Goal: Task Accomplishment & Management: Manage account settings

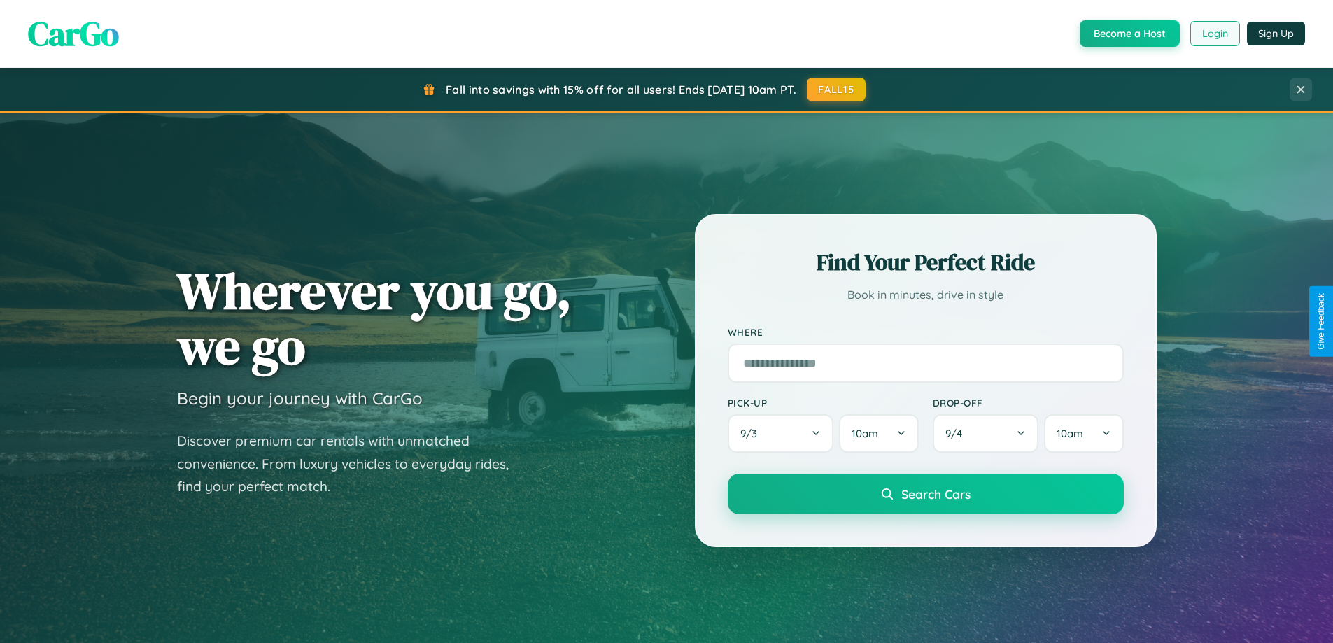
click at [1214, 34] on button "Login" at bounding box center [1215, 33] width 50 height 25
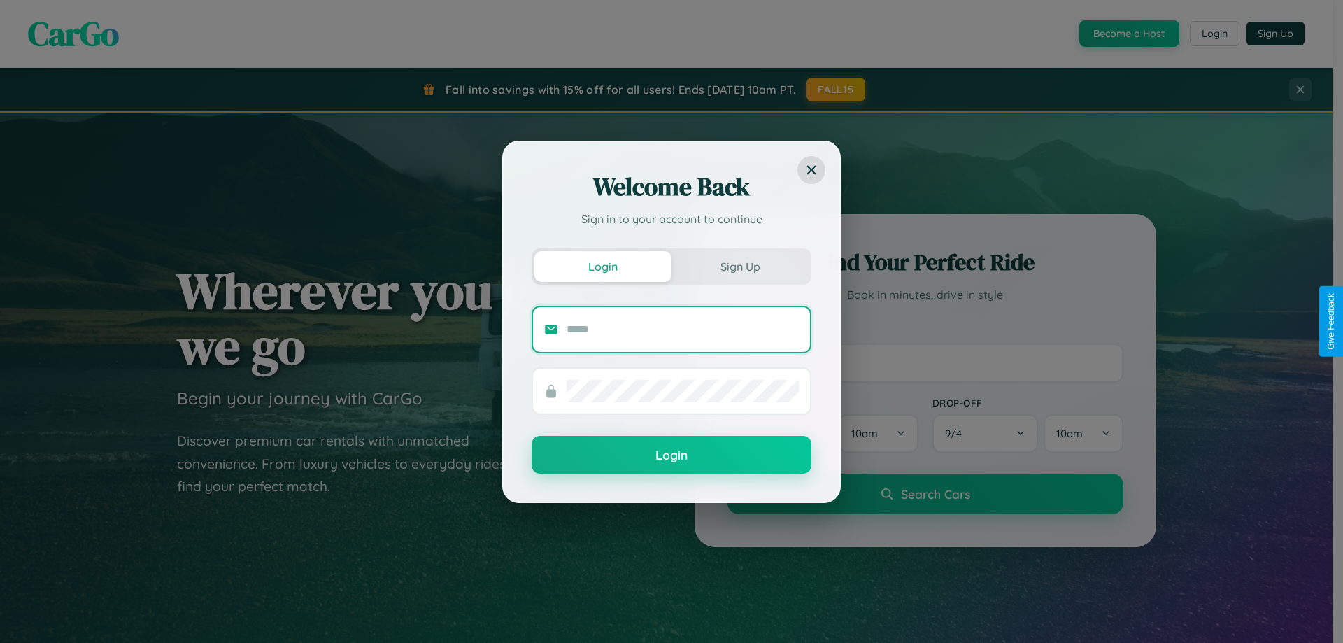
click at [683, 329] on input "text" at bounding box center [683, 329] width 232 height 22
type input "**********"
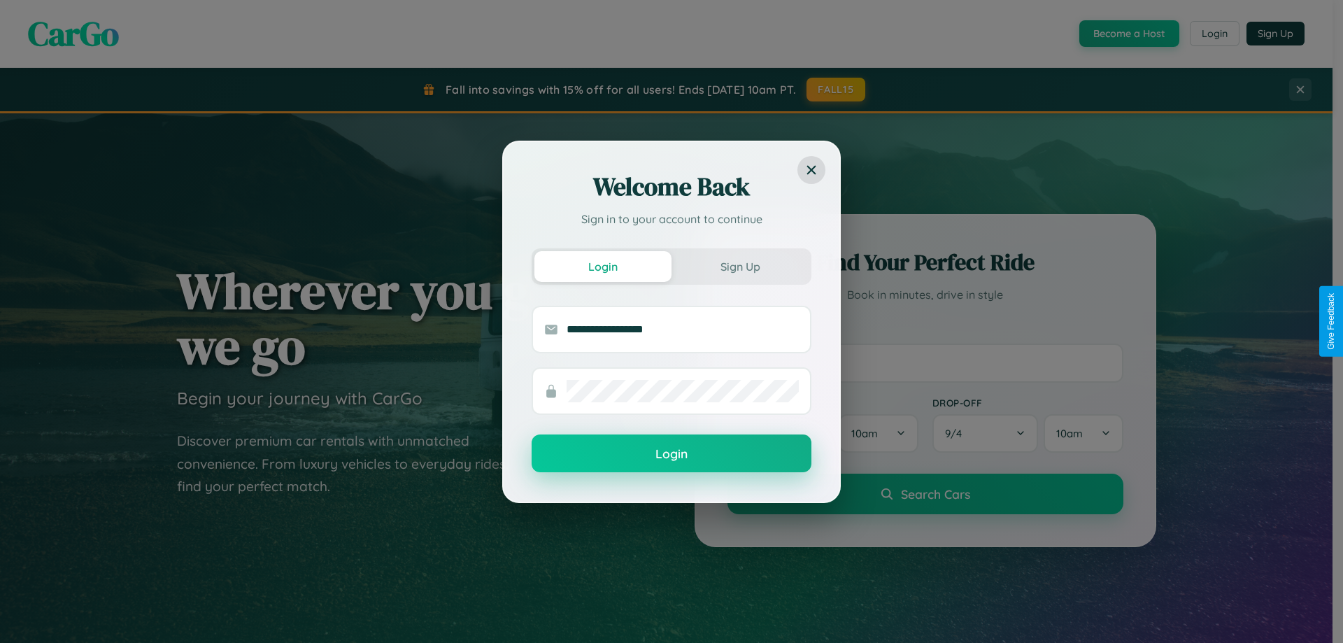
click at [672, 454] on button "Login" at bounding box center [672, 453] width 280 height 38
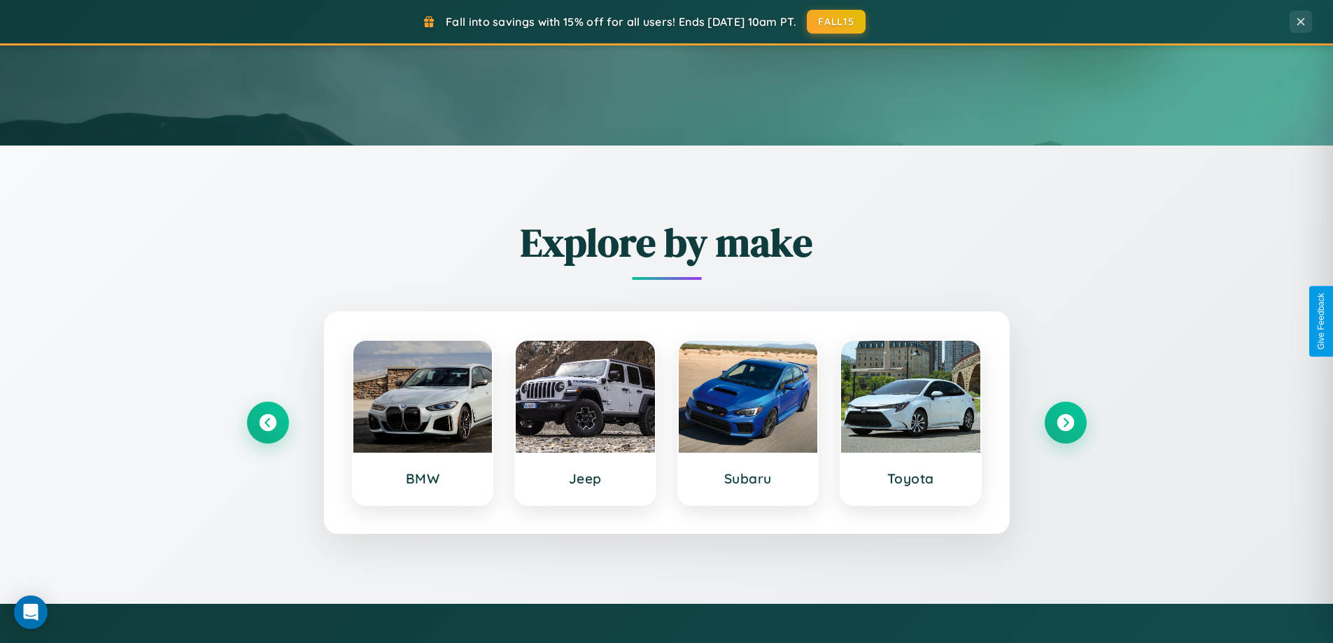
scroll to position [963, 0]
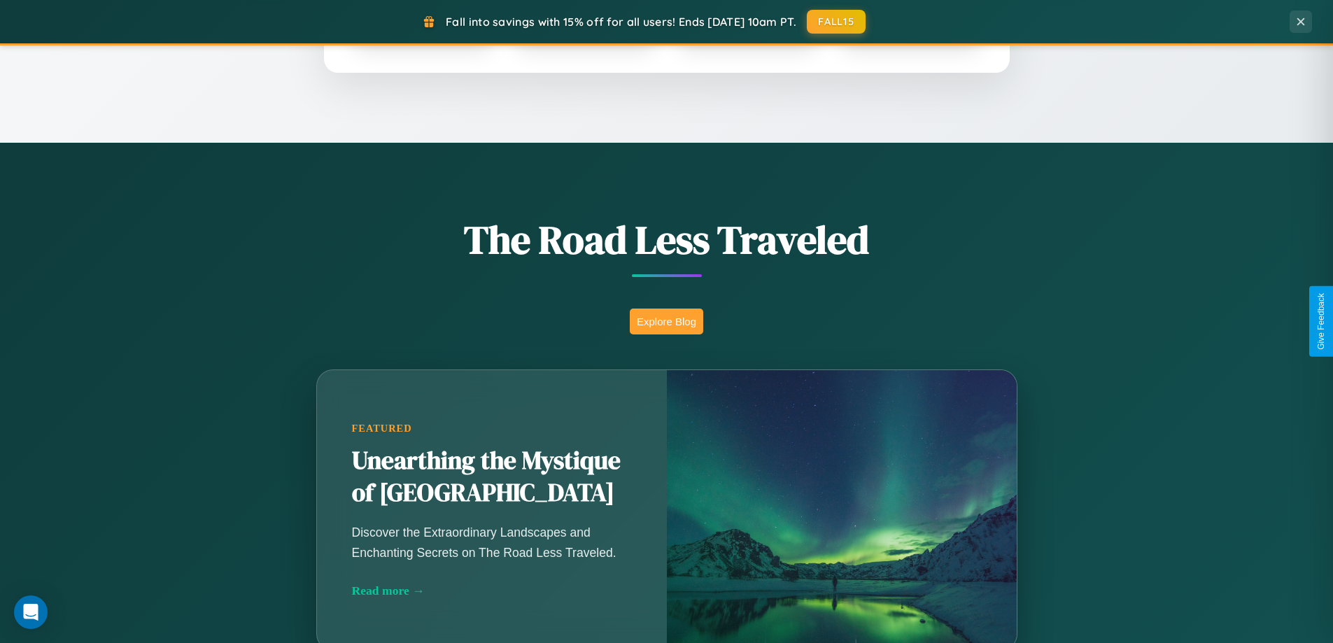
click at [666, 321] on button "Explore Blog" at bounding box center [666, 322] width 73 height 26
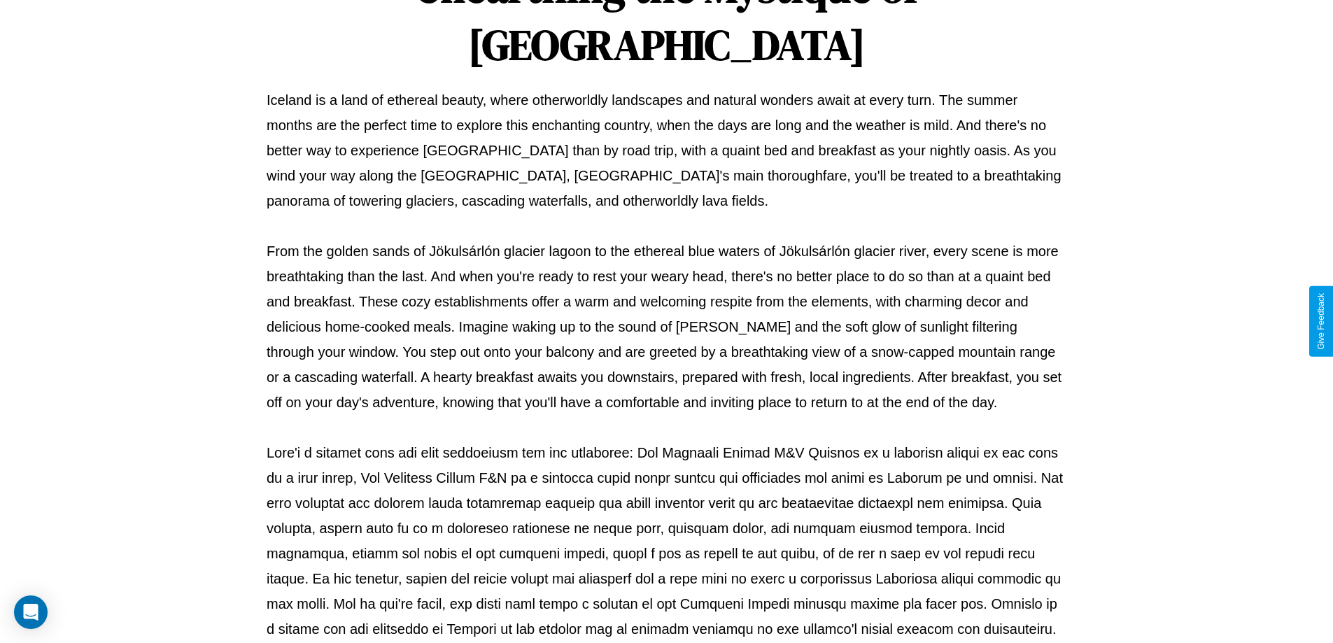
scroll to position [453, 0]
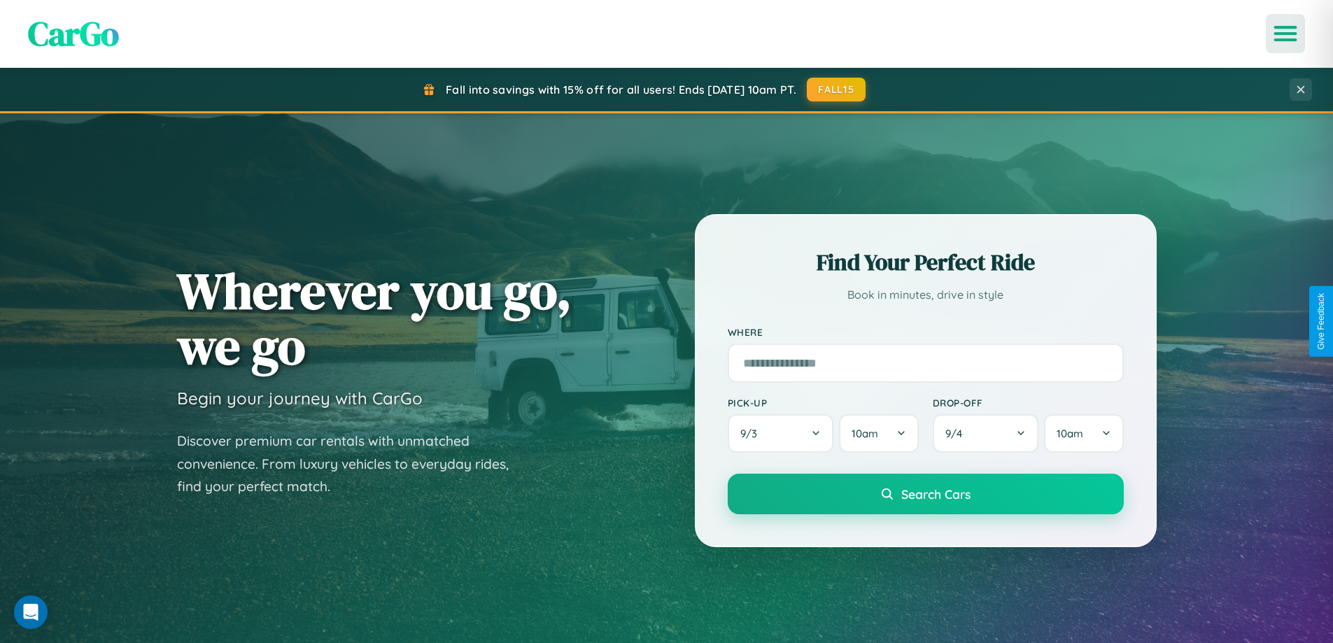
click at [1285, 34] on icon "Open menu" at bounding box center [1285, 33] width 20 height 13
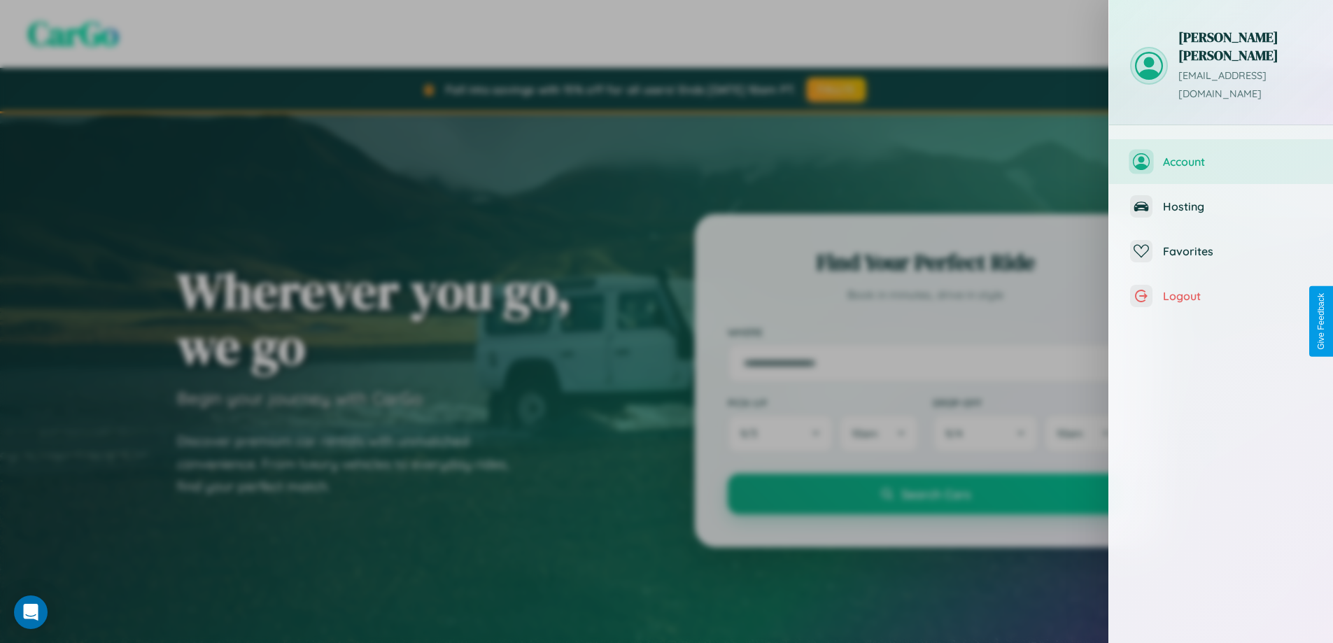
click at [1221, 155] on span "Account" at bounding box center [1237, 162] width 149 height 14
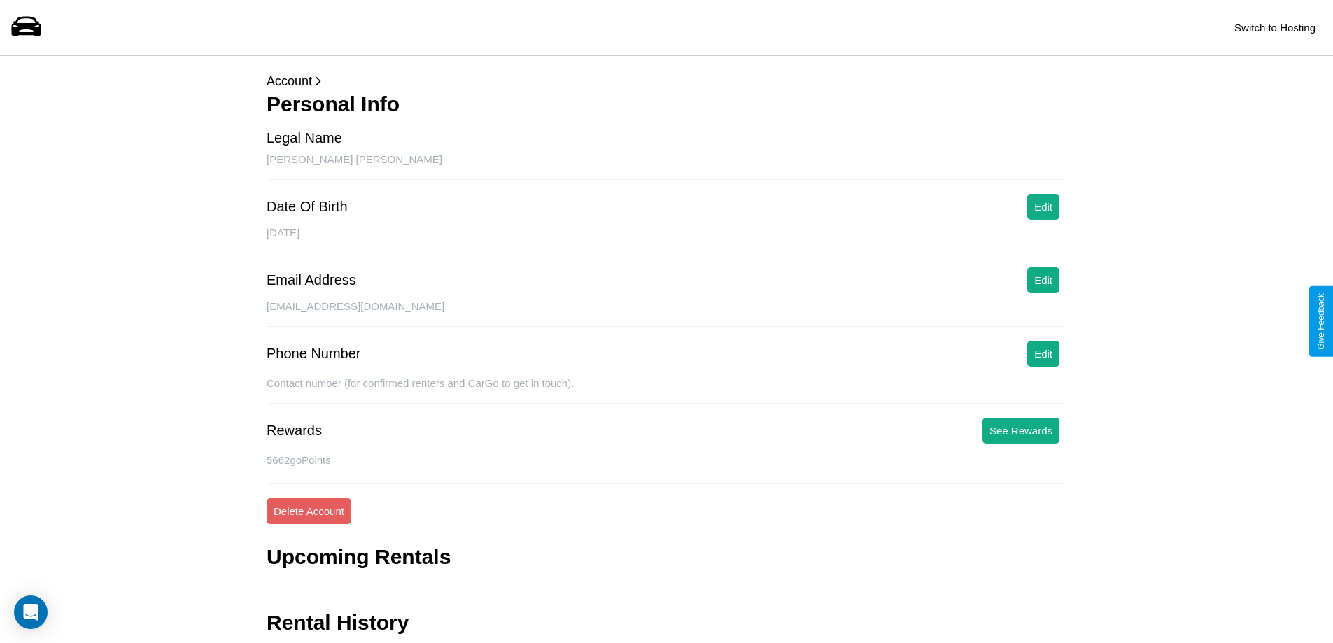
scroll to position [45, 0]
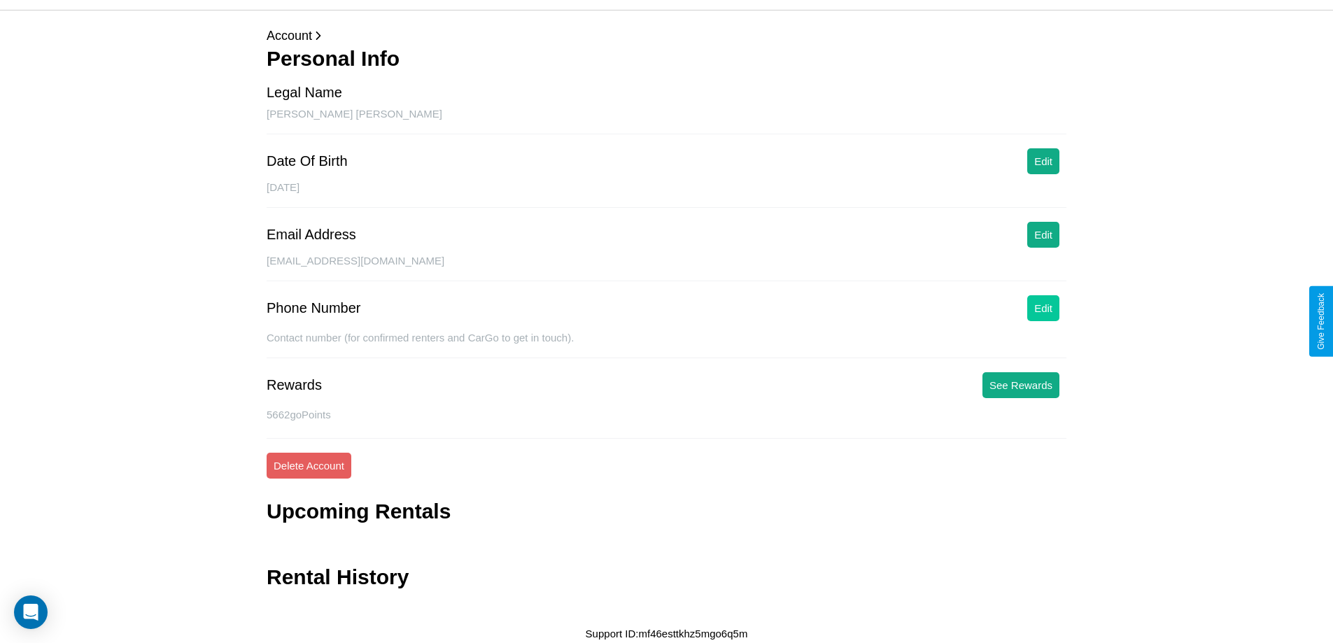
click at [1043, 308] on button "Edit" at bounding box center [1043, 308] width 32 height 26
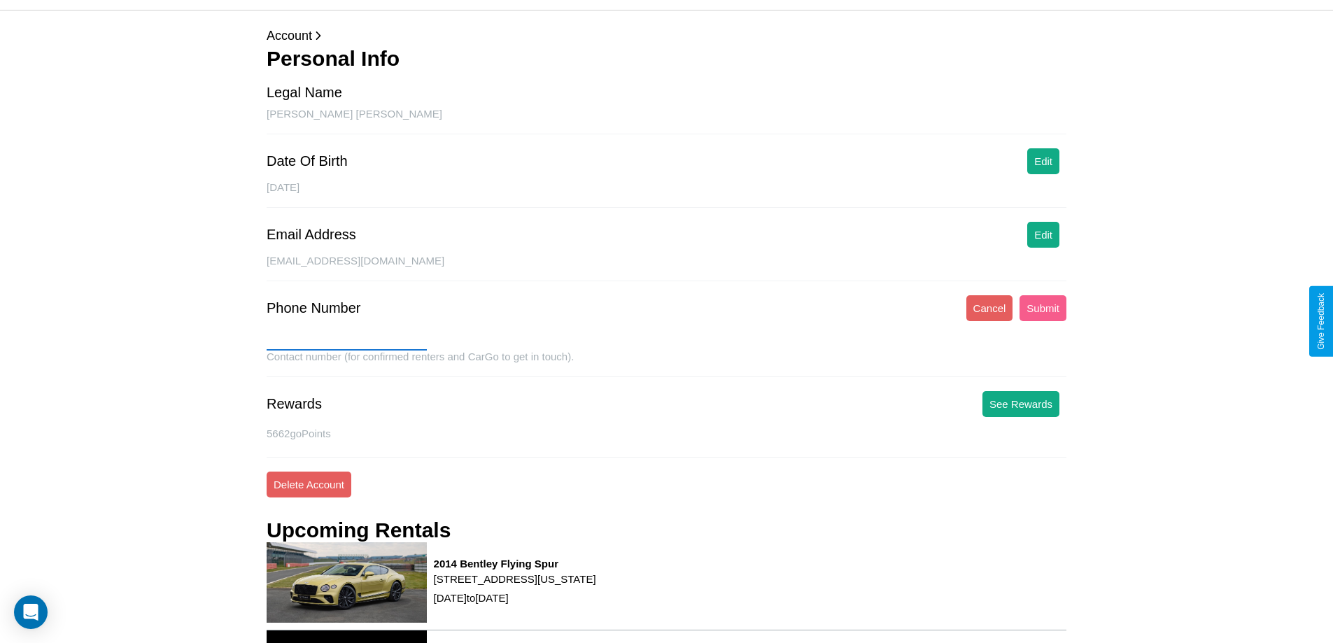
click at [346, 339] on input "text" at bounding box center [347, 339] width 160 height 22
type input "**********"
click at [1042, 308] on button "Submit" at bounding box center [1042, 308] width 47 height 26
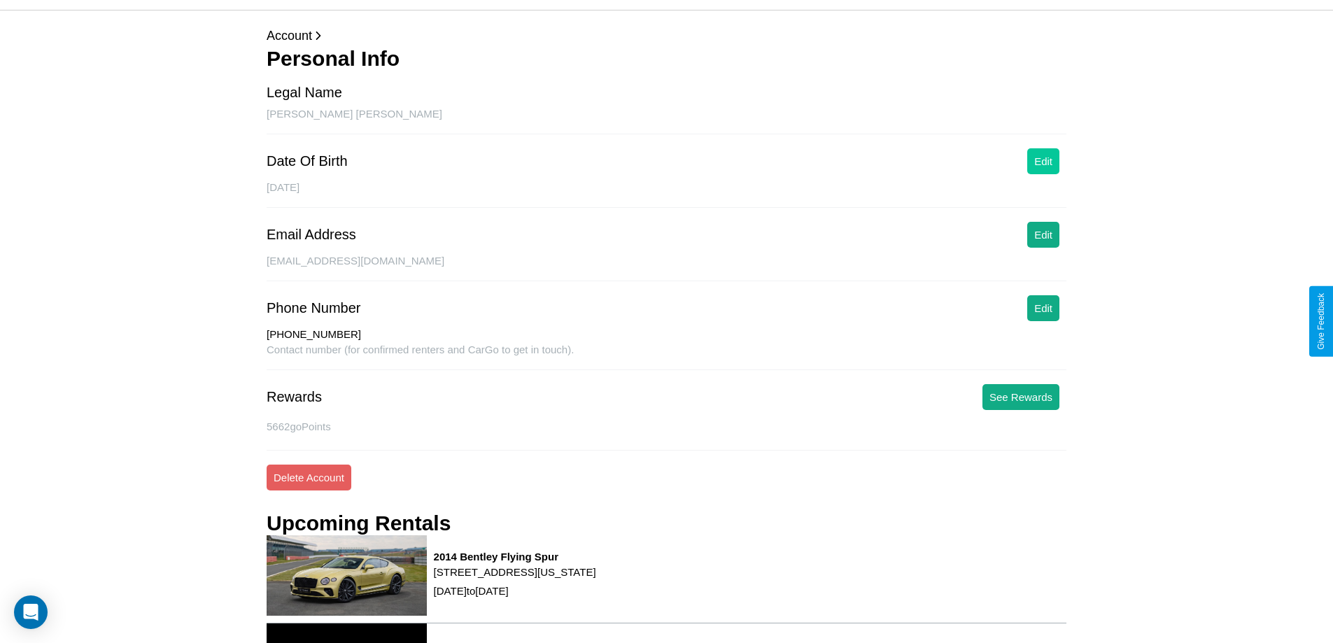
click at [1043, 161] on button "Edit" at bounding box center [1043, 161] width 32 height 26
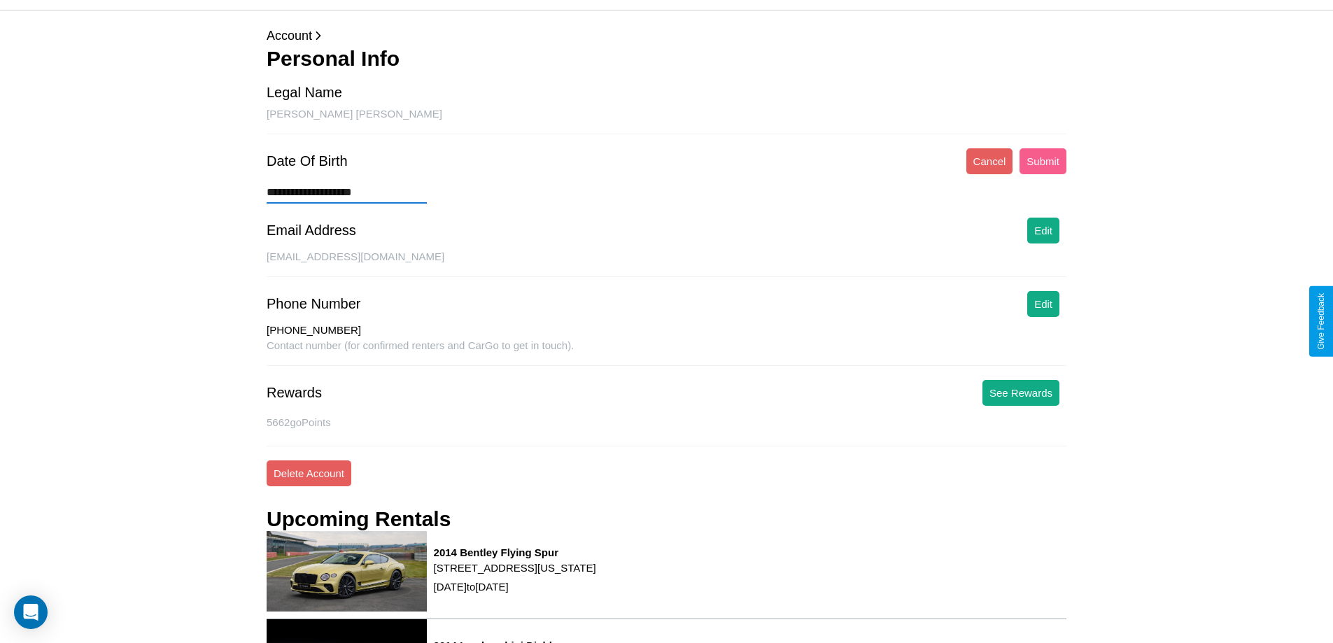
type input "**********"
